Goal: Task Accomplishment & Management: Manage account settings

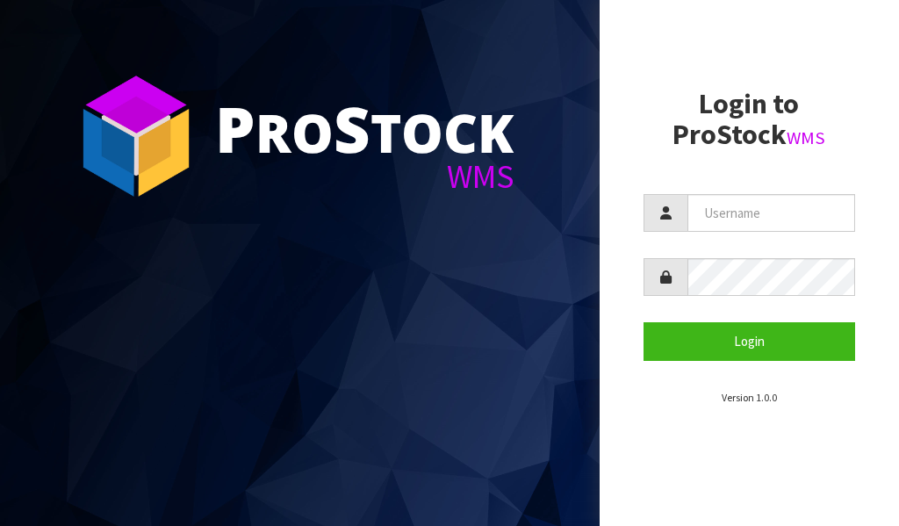
click at [843, 368] on section "Login to ProStock WMS Login Version 1.0.0" at bounding box center [749, 247] width 212 height 317
click at [843, 370] on section "Login to ProStock WMS Login Version 1.0.0" at bounding box center [749, 247] width 212 height 317
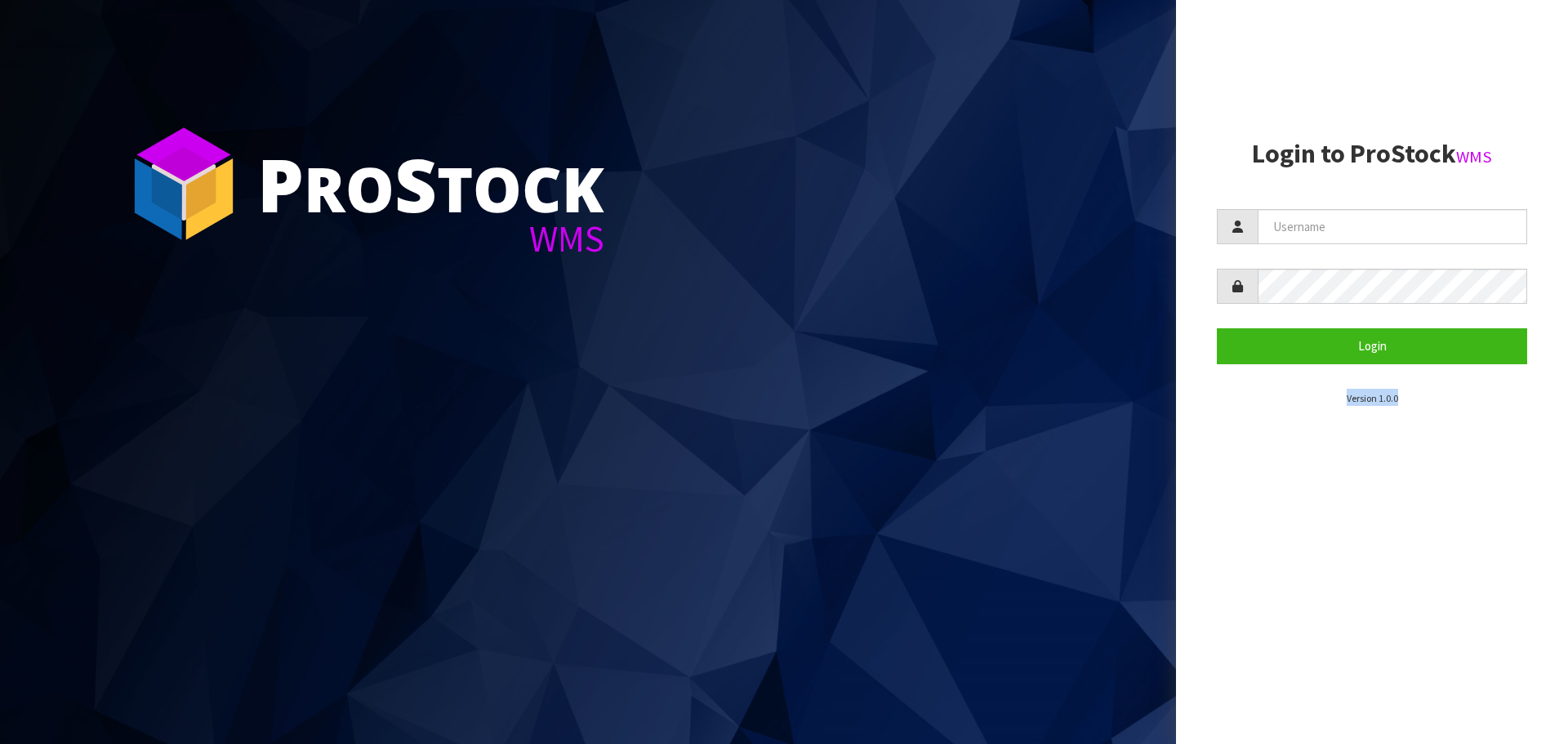
click at [836, 488] on aside "Login to ProStock WMS Login Version 1.0.0" at bounding box center [1372, 372] width 392 height 744
click at [836, 87] on aside "Login to ProStock WMS Login Version 1.0.0" at bounding box center [1372, 372] width 392 height 744
click at [1217, 342] on section "Login to ProStock WMS Login Version 1.0.0" at bounding box center [1372, 272] width 310 height 266
click at [1217, 343] on section "Login to ProStock WMS Login Version 1.0.0" at bounding box center [1372, 272] width 310 height 266
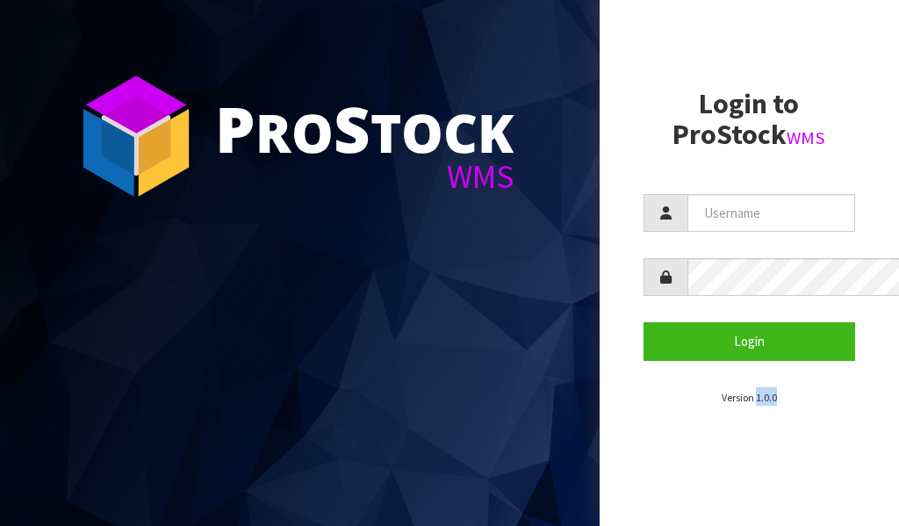
click at [843, 369] on section "Login to ProStock WMS Login Version 1.0.0" at bounding box center [749, 247] width 212 height 317
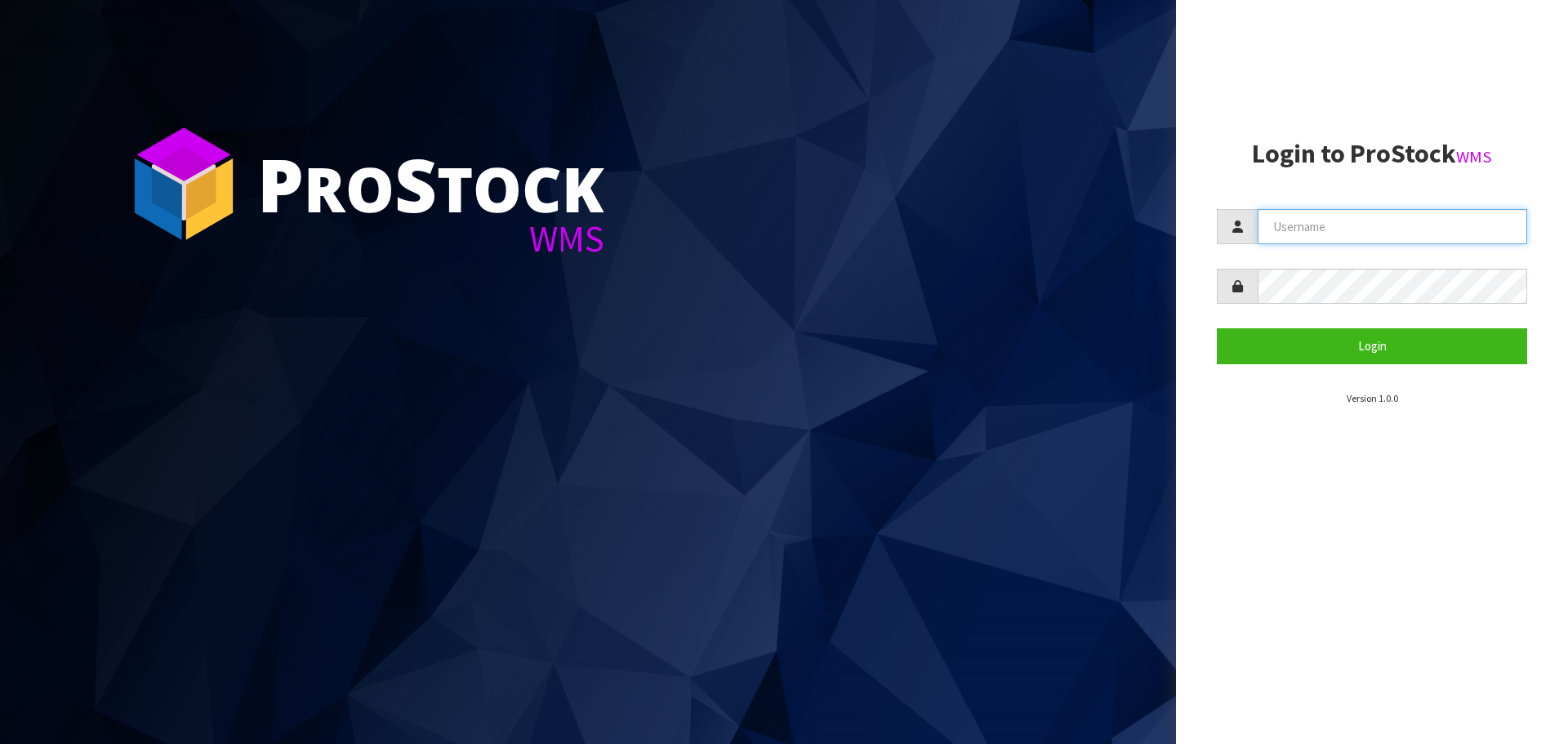
click at [1428, 225] on input "text" at bounding box center [1393, 227] width 270 height 35
type input "[PERSON_NAME]"
click at [1217, 328] on button "Login" at bounding box center [1372, 346] width 310 height 35
